Goal: Communication & Community: Answer question/provide support

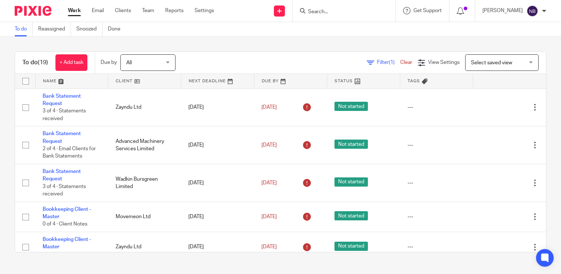
click at [122, 81] on link at bounding box center [144, 81] width 73 height 15
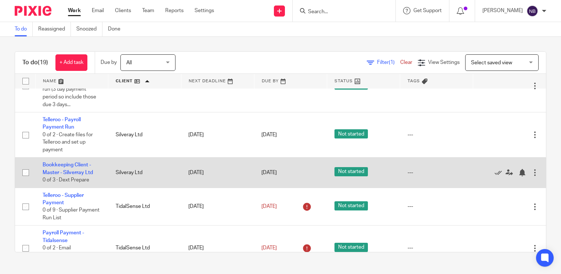
scroll to position [269, 0]
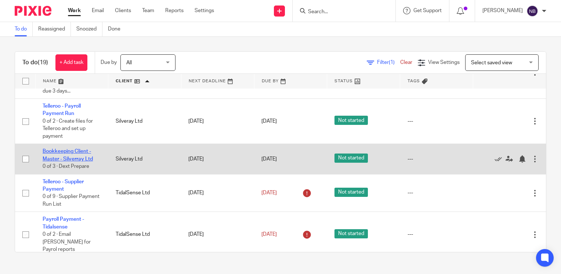
click at [51, 161] on link "Bookkeeping Client - Master - Silverray Ltd" at bounding box center [68, 155] width 50 height 12
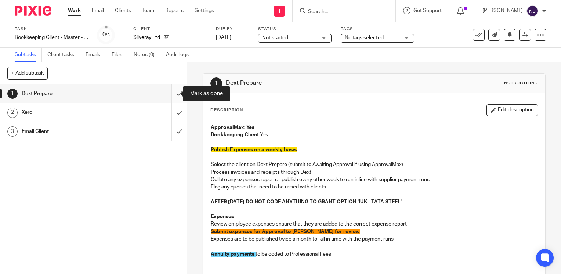
click at [171, 95] on input "submit" at bounding box center [93, 93] width 187 height 18
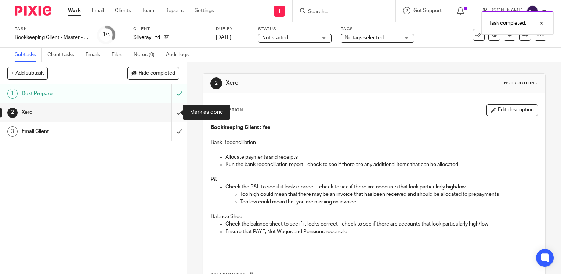
click at [172, 111] on input "submit" at bounding box center [93, 112] width 187 height 18
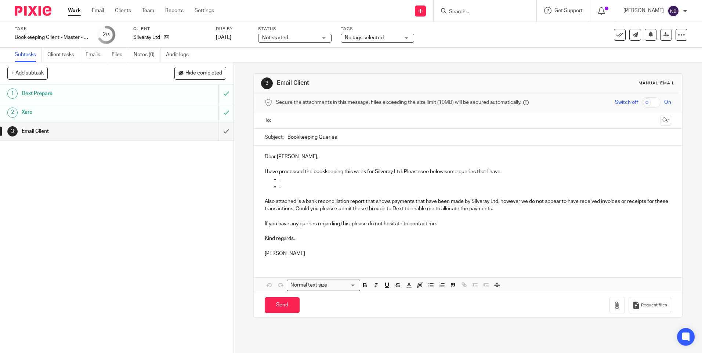
click at [279, 179] on p "." at bounding box center [474, 179] width 391 height 7
paste div
click at [279, 188] on p "." at bounding box center [474, 186] width 391 height 7
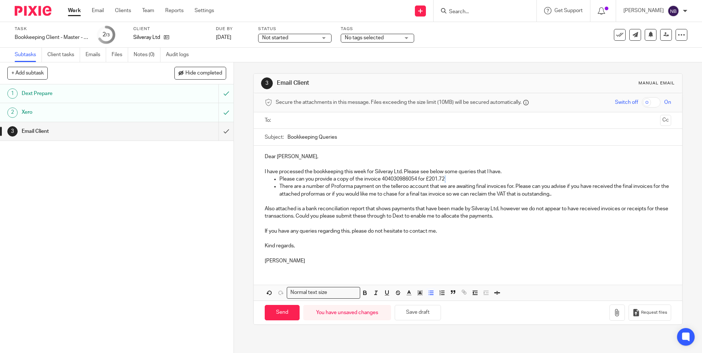
click at [446, 179] on p "Please can you provide a copy of the invoice 404030986054 for £201.72." at bounding box center [474, 179] width 391 height 7
click at [362, 178] on p "Please can you provide a copy of the invoice 404030986054 for £201.72." at bounding box center [474, 179] width 391 height 7
click at [445, 179] on p "Please can you provide a copy of the invoice 404030986054 for £201.72." at bounding box center [474, 179] width 391 height 7
click at [561, 274] on icon "button" at bounding box center [617, 312] width 7 height 7
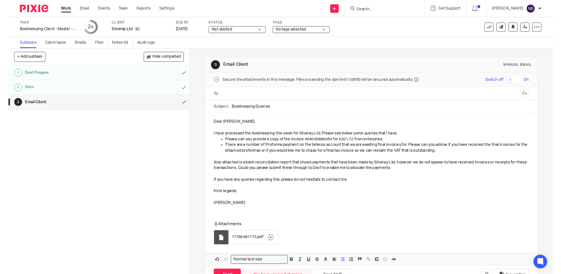
scroll to position [24, 0]
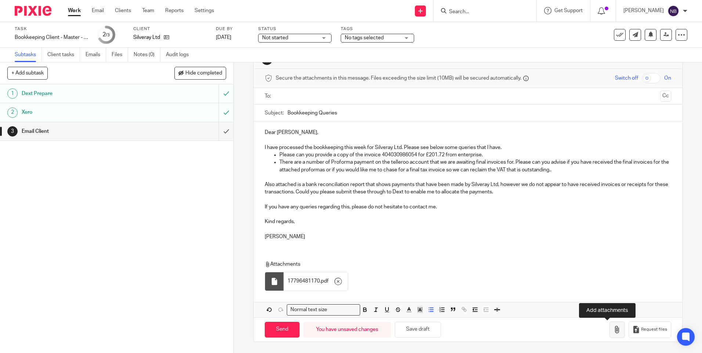
click at [561, 274] on icon "button" at bounding box center [617, 329] width 7 height 7
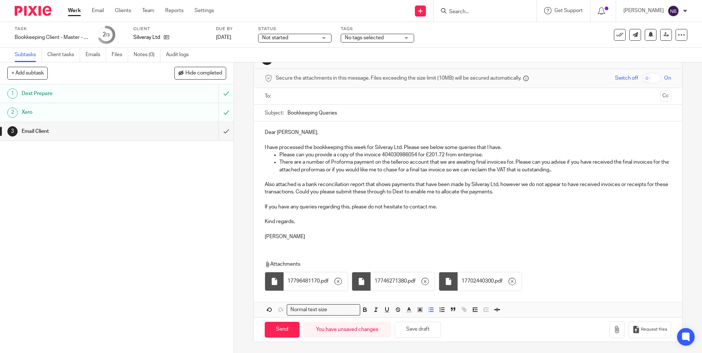
click at [315, 100] on input "text" at bounding box center [467, 96] width 379 height 8
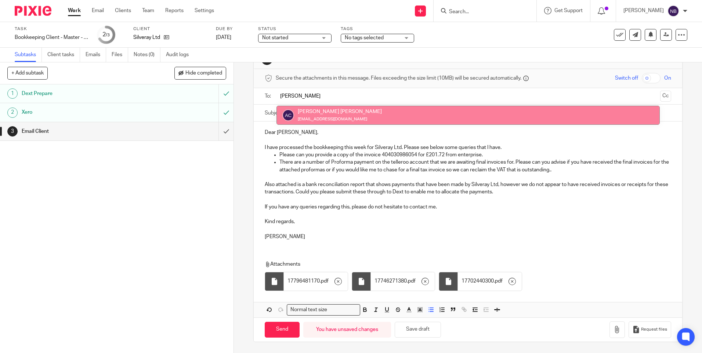
type input "alisha"
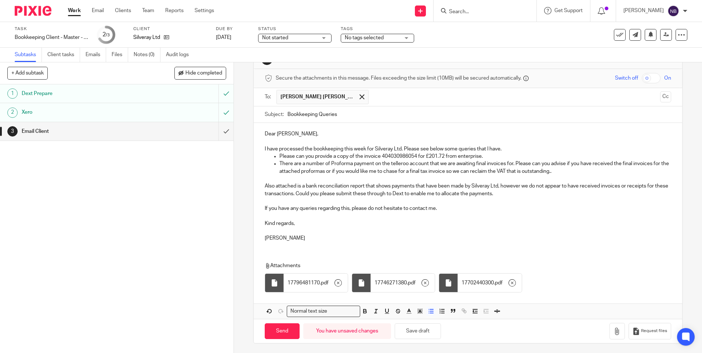
click at [391, 164] on p "There are a number of Proforma payment on the telleroo account that we are awai…" at bounding box center [474, 167] width 391 height 15
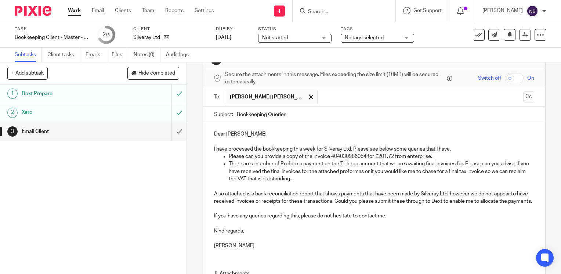
scroll to position [118, 0]
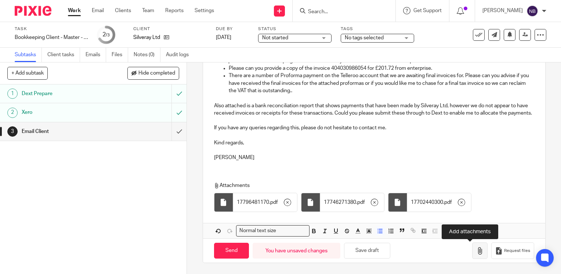
click at [472, 252] on button "button" at bounding box center [479, 250] width 15 height 17
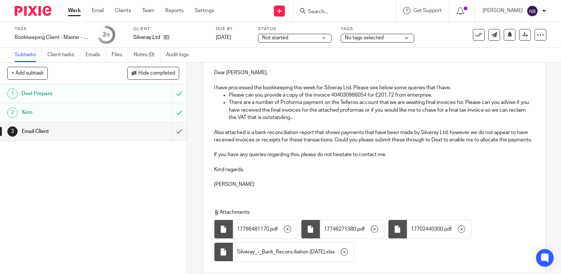
scroll to position [141, 0]
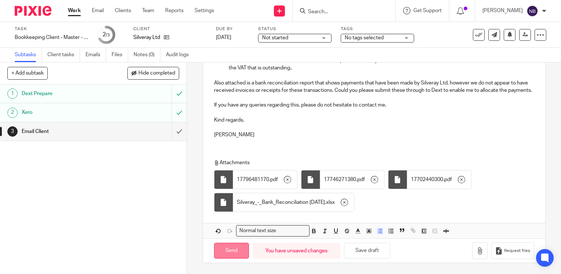
click at [226, 252] on input "Send" at bounding box center [231, 251] width 35 height 16
type input "Sent"
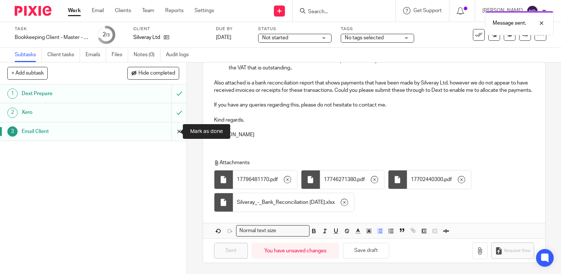
click at [173, 131] on input "submit" at bounding box center [93, 131] width 187 height 18
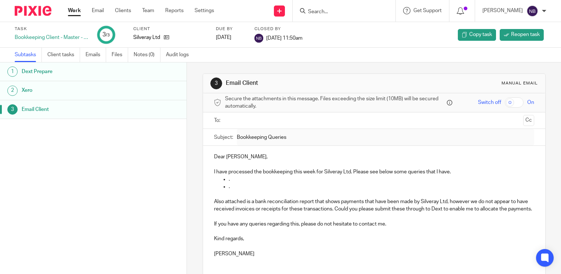
click at [70, 14] on link "Work" at bounding box center [74, 10] width 13 height 7
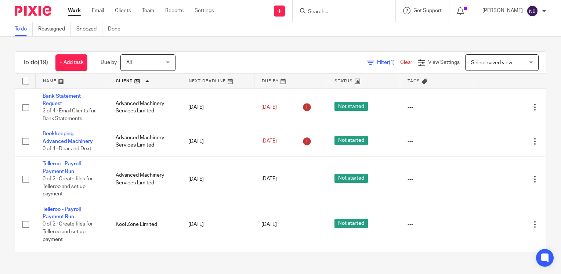
scroll to position [101, 0]
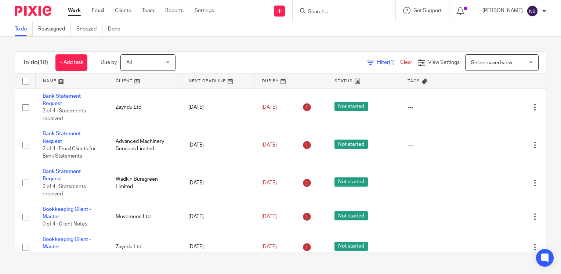
click at [114, 80] on link at bounding box center [144, 81] width 73 height 15
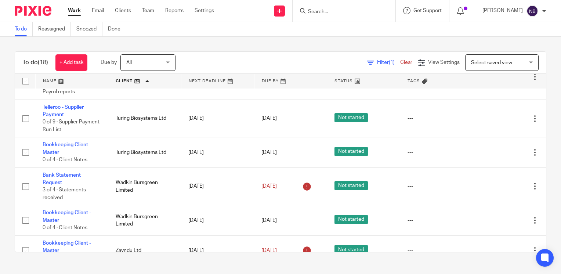
scroll to position [400, 0]
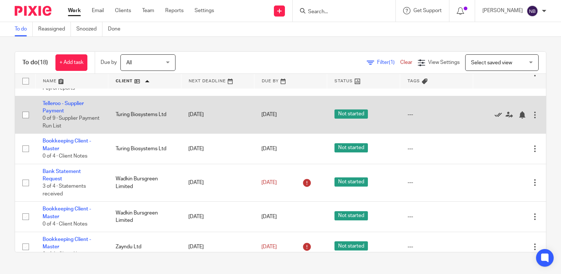
click at [495, 117] on icon at bounding box center [498, 114] width 7 height 7
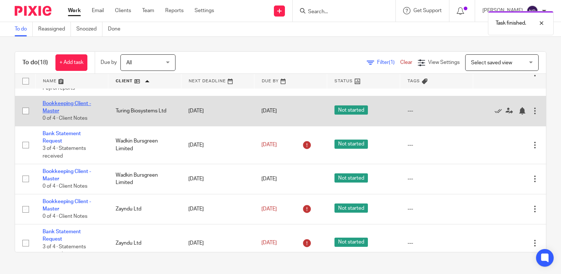
click at [53, 105] on link "Bookkeeping Client - Master" at bounding box center [67, 107] width 48 height 12
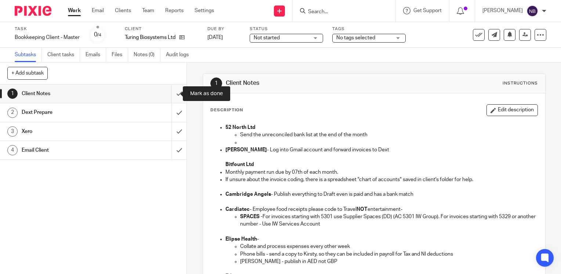
click at [173, 95] on input "submit" at bounding box center [93, 93] width 187 height 18
click at [171, 112] on input "submit" at bounding box center [93, 112] width 187 height 18
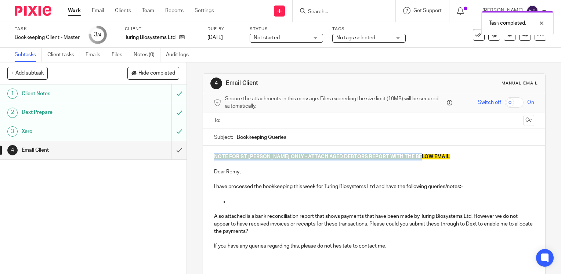
drag, startPoint x: 426, startPoint y: 156, endPoint x: 209, endPoint y: 159, distance: 217.1
click at [209, 159] on div "NOTE FOR ST JOHN ONLY - ATTACH AGED DEBTORS REPORT WITH THE BELOW EMAIL Dear Re…" at bounding box center [374, 204] width 342 height 117
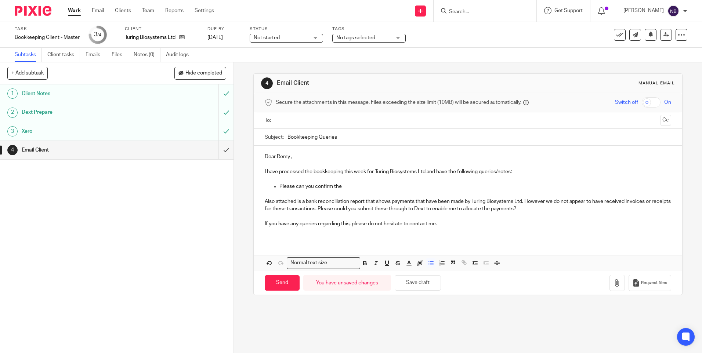
click at [344, 186] on p "Please can you confirm the" at bounding box center [474, 186] width 391 height 7
click at [374, 186] on p "Please can you confirm how the attached edf invoice has been paid as it doesn't…" at bounding box center [474, 186] width 391 height 7
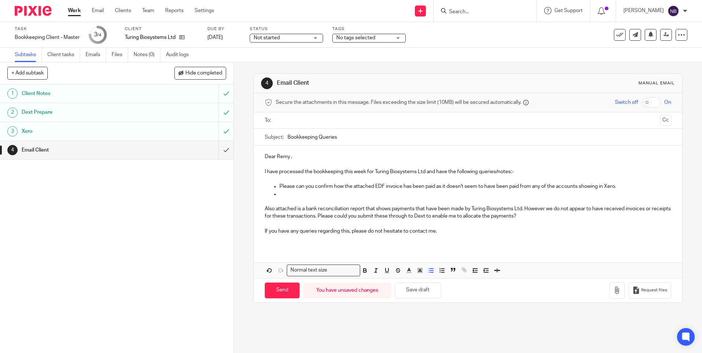
click at [344, 118] on input "text" at bounding box center [467, 120] width 379 height 8
click at [561, 148] on div "4 Email Client Manual email Secure the attachments in this message. Files excee…" at bounding box center [468, 207] width 468 height 291
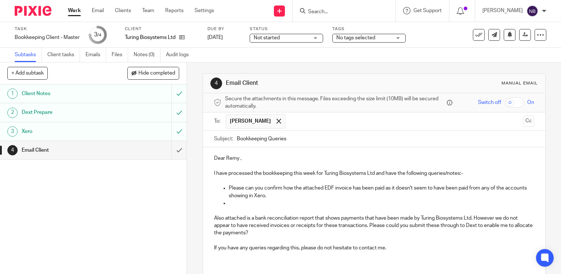
click at [240, 202] on p at bounding box center [382, 202] width 306 height 7
click at [235, 200] on p "PLEase can you advise" at bounding box center [382, 202] width 306 height 7
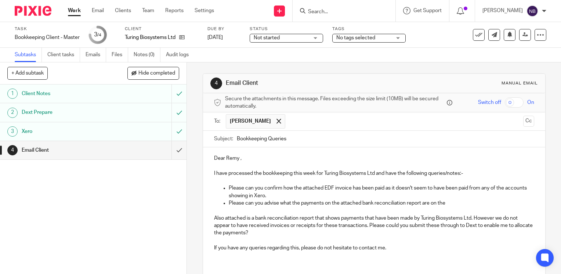
click at [324, 205] on p "Please can you advise what the payments on the attached bank reconciliation rep…" at bounding box center [382, 202] width 306 height 7
click at [329, 201] on p "Please can you advise what the payments on the attached bank reconciliation rep…" at bounding box center [382, 202] width 306 height 7
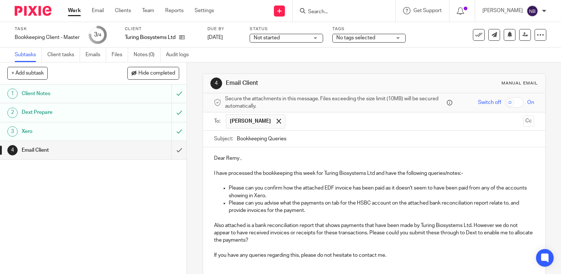
click at [214, 159] on p "Dear Remy ," at bounding box center [374, 158] width 320 height 7
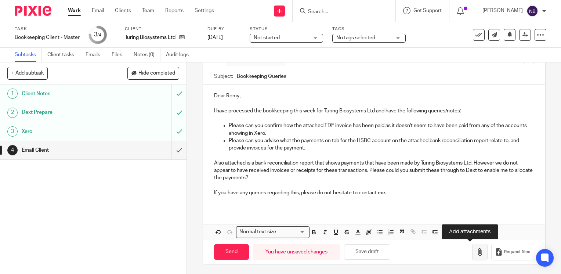
click at [476, 250] on icon "button" at bounding box center [479, 251] width 7 height 7
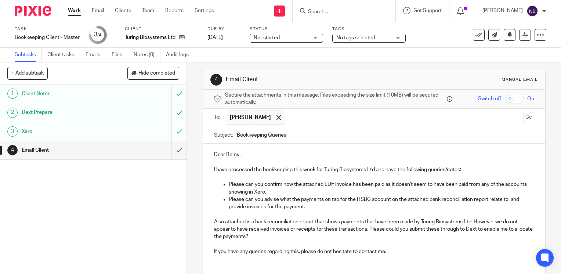
scroll to position [1, 0]
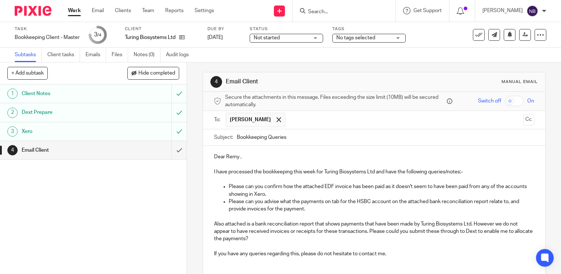
click at [313, 209] on p "Please can you advise what the payments on tab for the HSBC account on the atta…" at bounding box center [382, 205] width 306 height 15
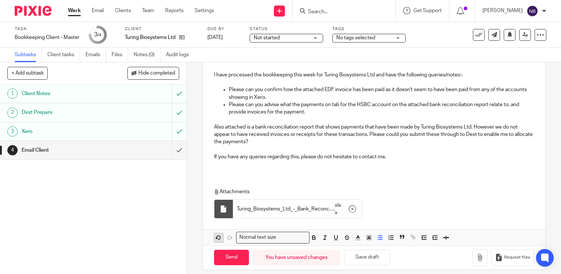
scroll to position [104, 0]
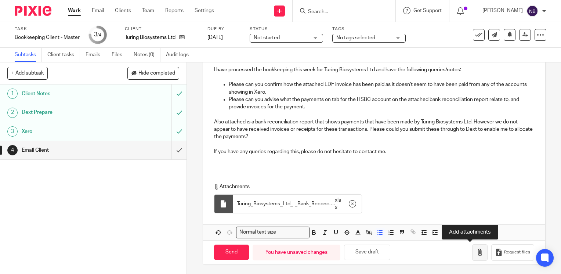
click at [476, 249] on icon "button" at bounding box center [479, 252] width 7 height 7
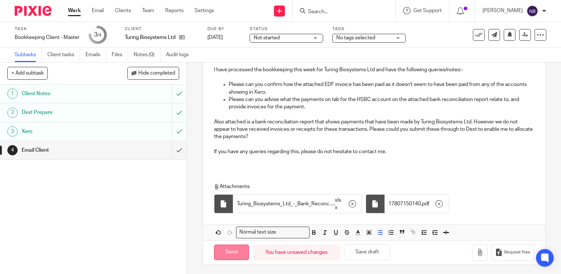
click at [227, 248] on input "Send" at bounding box center [231, 253] width 35 height 16
type input "Sent"
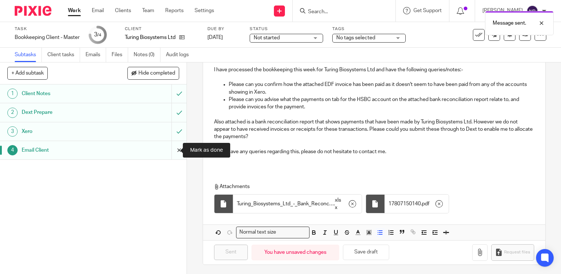
click at [172, 151] on input "submit" at bounding box center [93, 150] width 187 height 18
